Goal: Check status: Check status

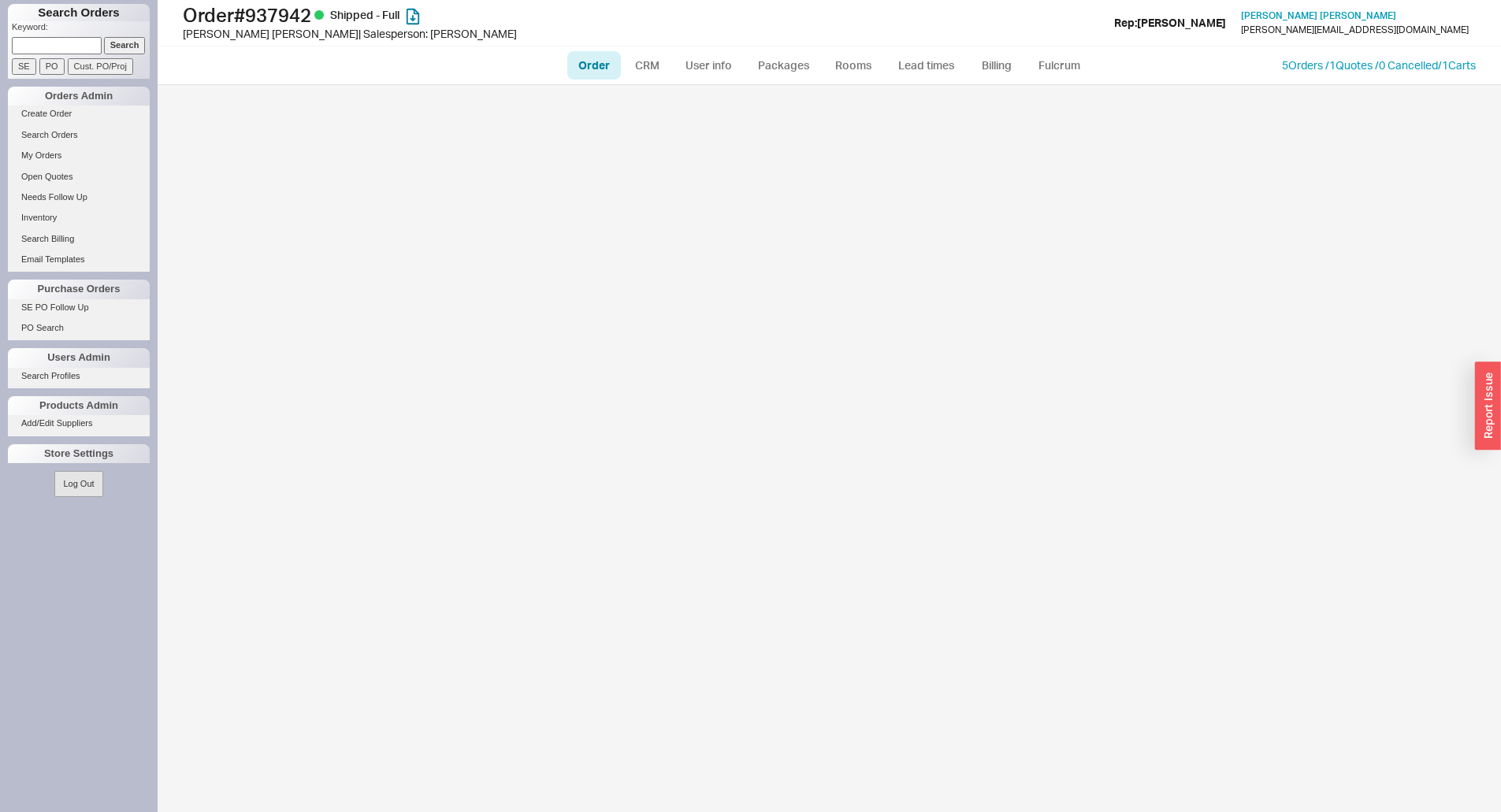
select select "LOW"
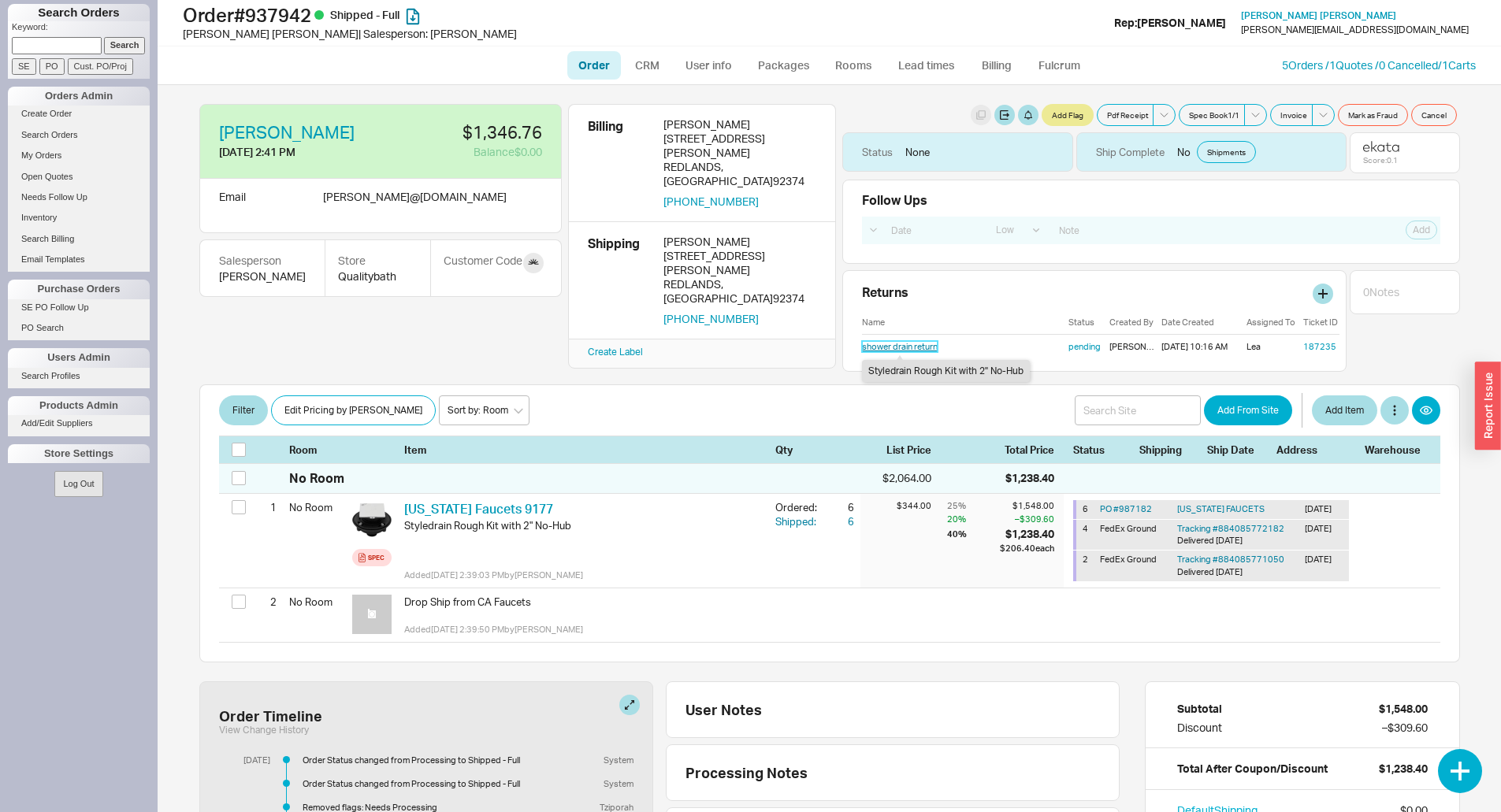
click at [921, 349] on link "shower drain return" at bounding box center [900, 347] width 75 height 11
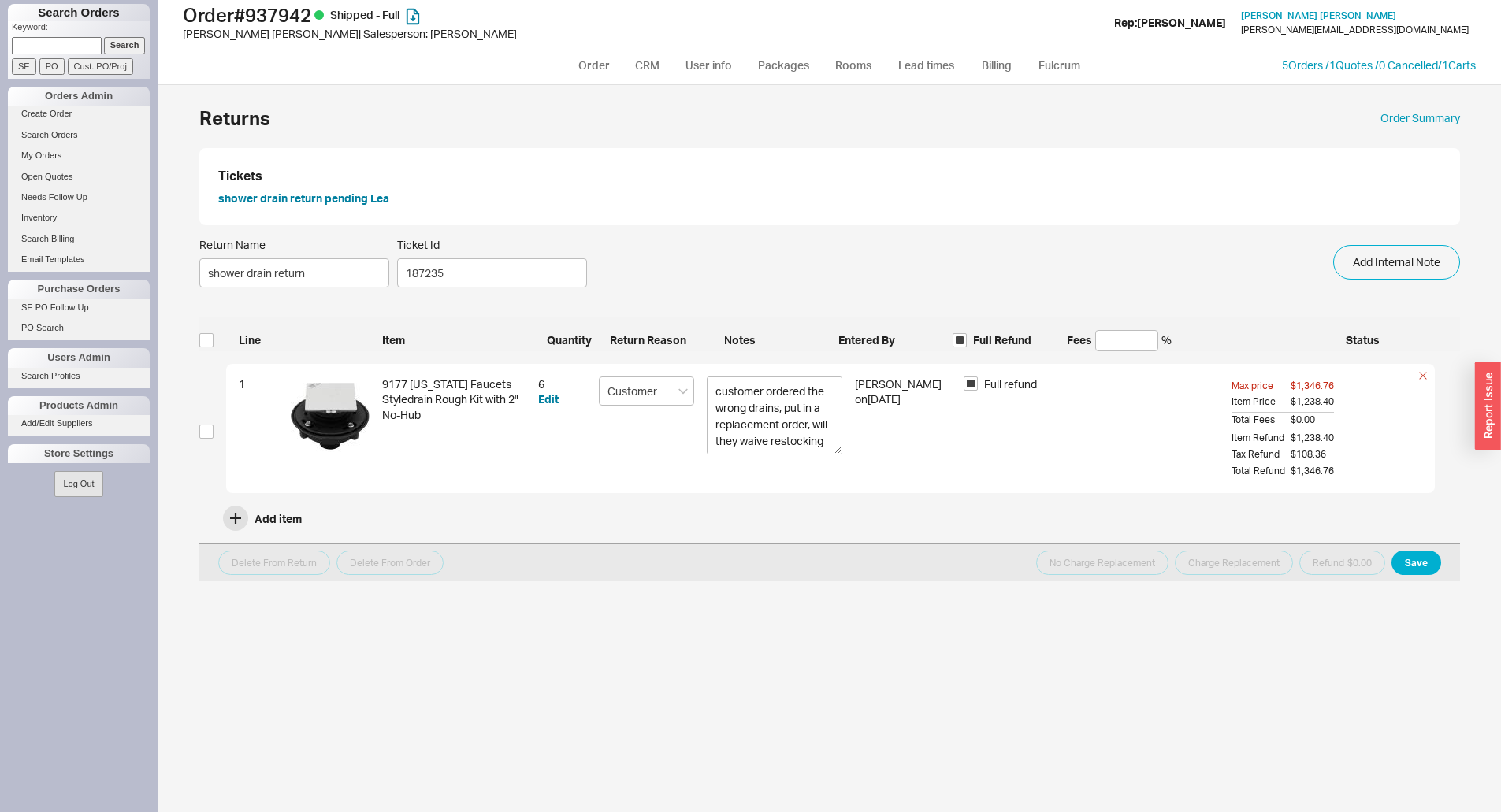
drag, startPoint x: 815, startPoint y: 415, endPoint x: 850, endPoint y: 446, distance: 46.8
click at [850, 446] on div "1 9177 [US_STATE] Faucets Styledrain Rough Kit with 2" No-Hub 6 Edit Customer E…" at bounding box center [831, 428] width 1209 height 130
click at [60, 41] on input at bounding box center [57, 45] width 90 height 16
type input "1067240"
click at [104, 37] on input "Search" at bounding box center [125, 45] width 41 height 16
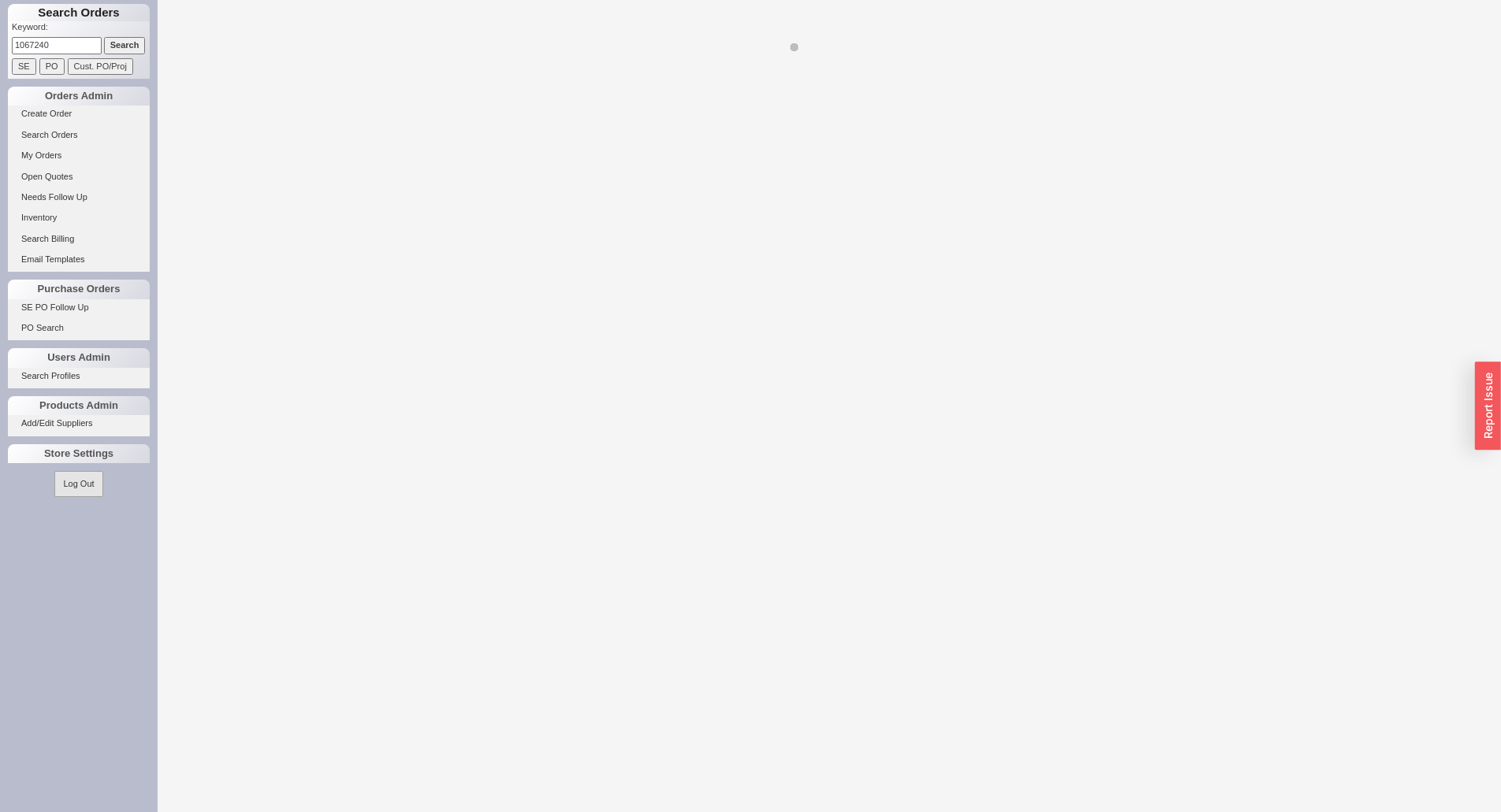
select select "LOW"
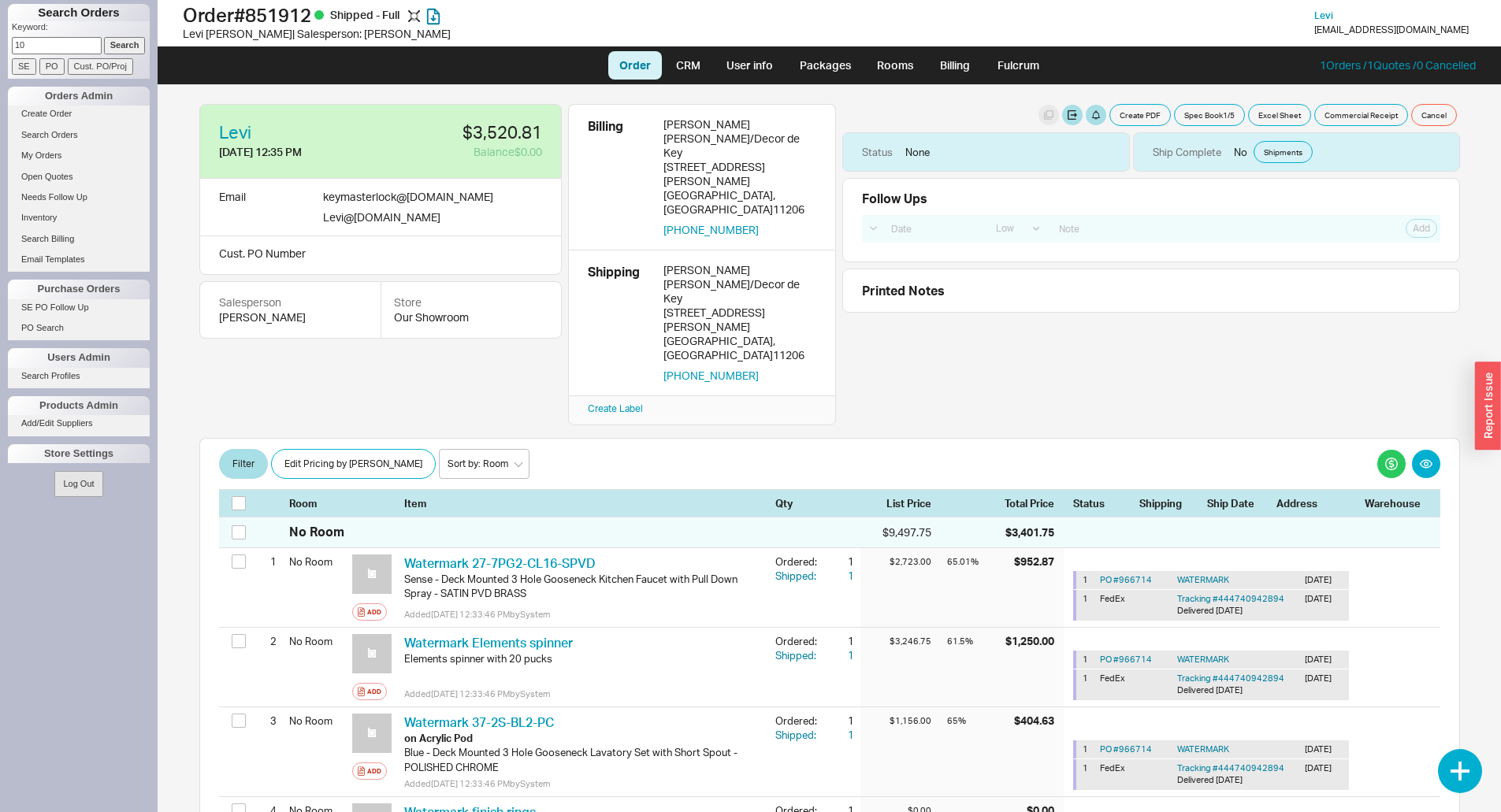
type input "1"
type input "936181"
click at [104, 37] on input "Search" at bounding box center [125, 45] width 41 height 16
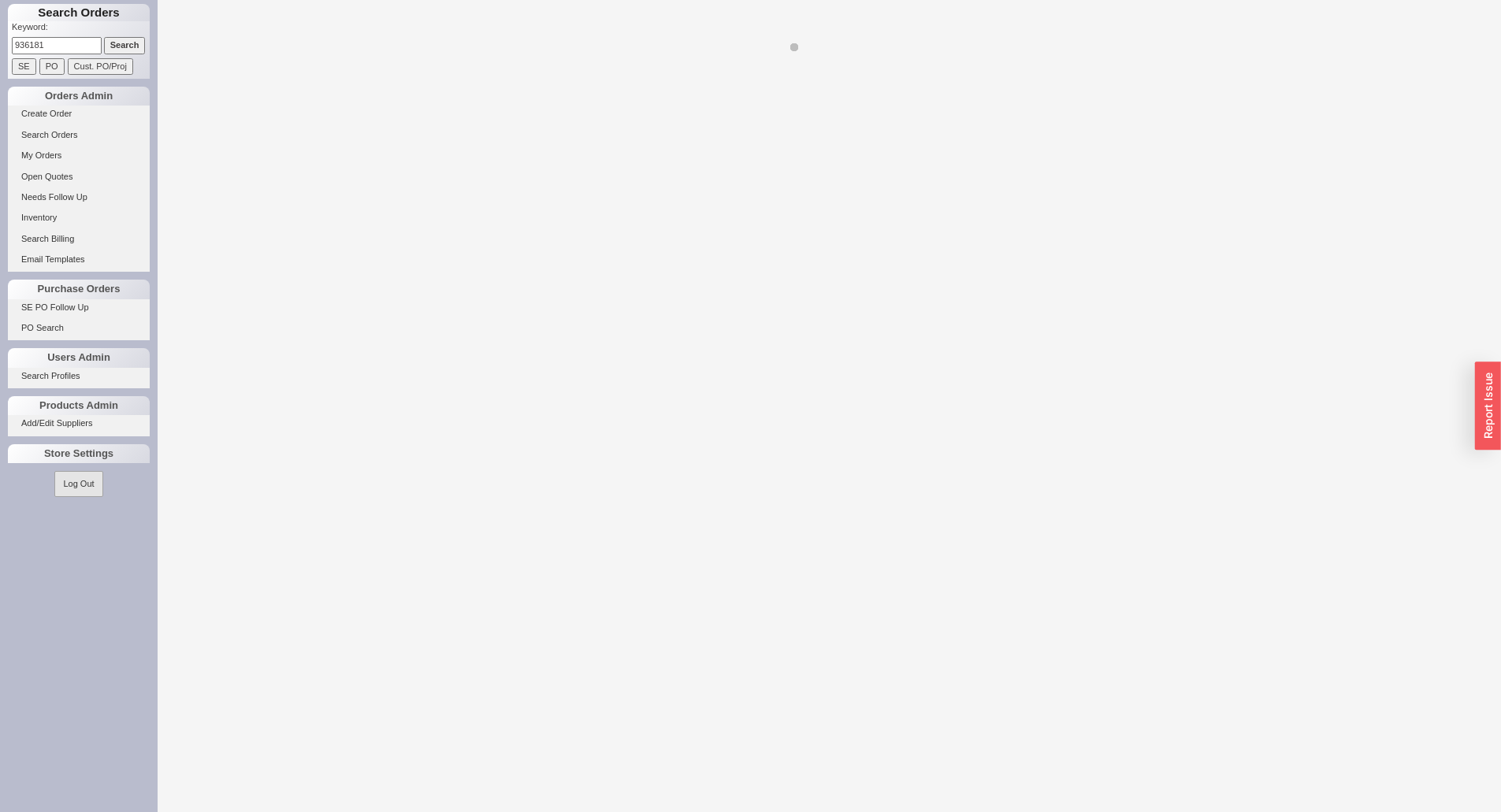
select select "LOW"
